Goal: Use online tool/utility: Utilize a website feature to perform a specific function

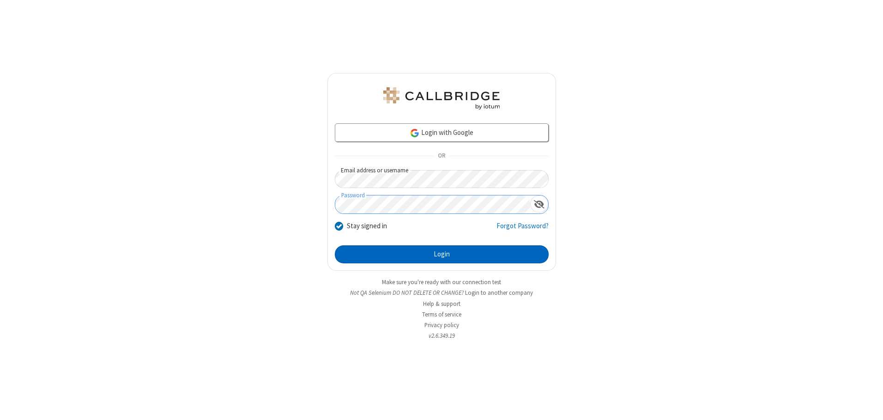
click at [441, 254] on button "Login" at bounding box center [442, 254] width 214 height 18
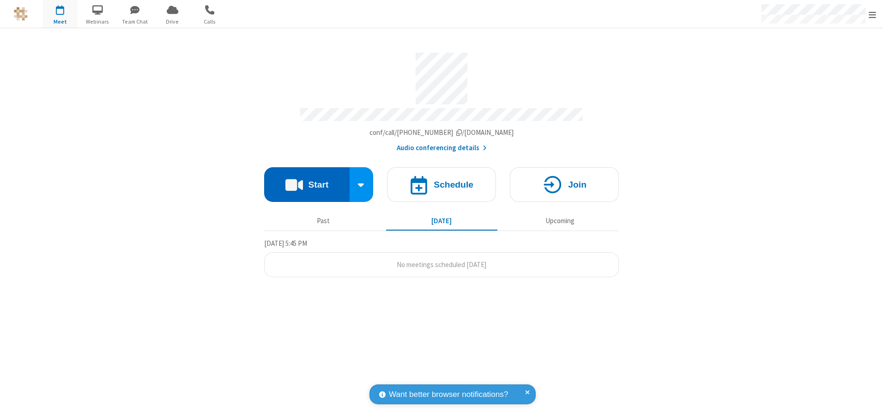
click at [307, 181] on button "Start" at bounding box center [306, 184] width 85 height 35
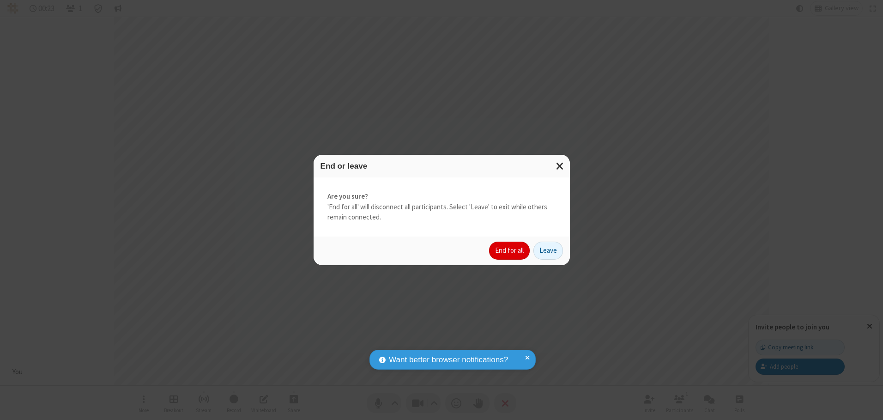
click at [510, 250] on button "End for all" at bounding box center [509, 250] width 41 height 18
